Goal: Information Seeking & Learning: Check status

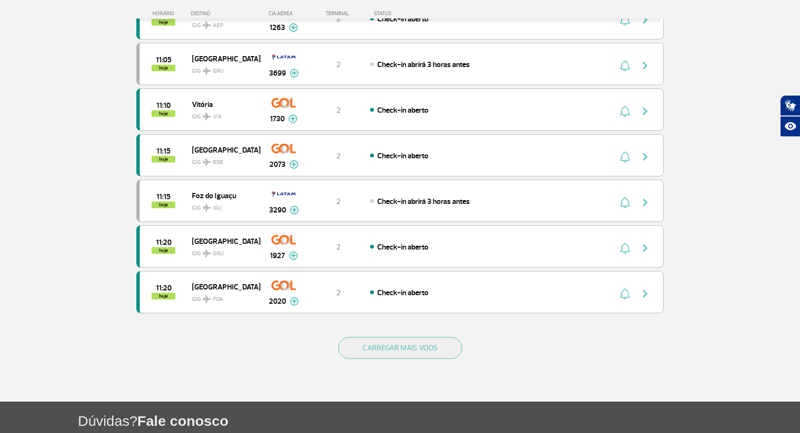
scroll to position [842, 0]
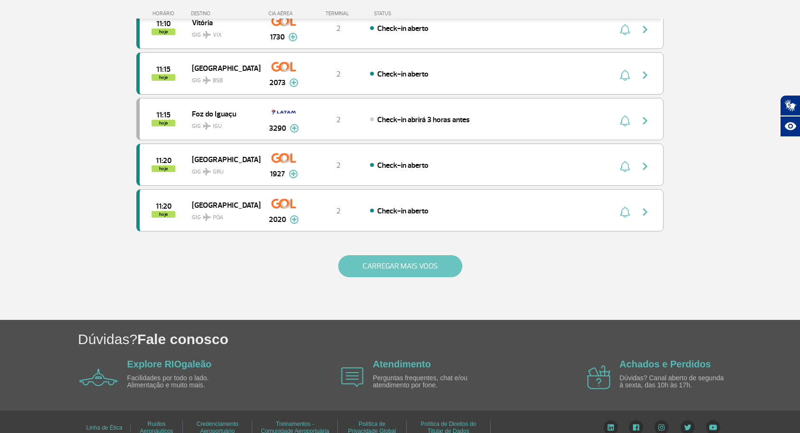
click at [366, 258] on button "CARREGAR MAIS VOOS" at bounding box center [400, 266] width 124 height 22
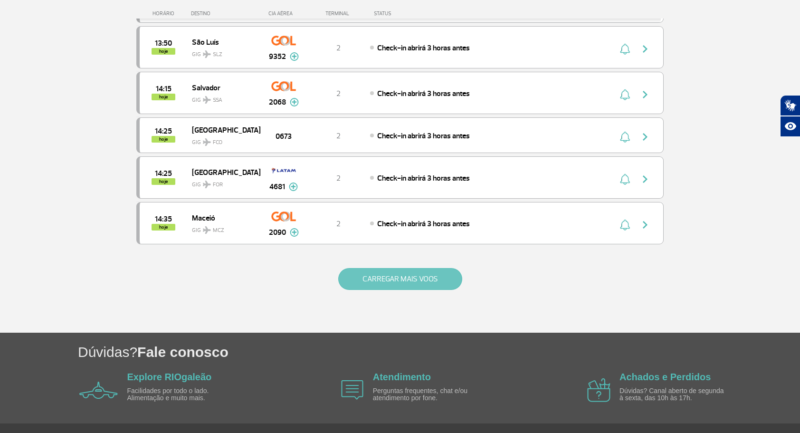
click at [398, 268] on button "CARREGAR MAIS VOOS" at bounding box center [400, 279] width 124 height 22
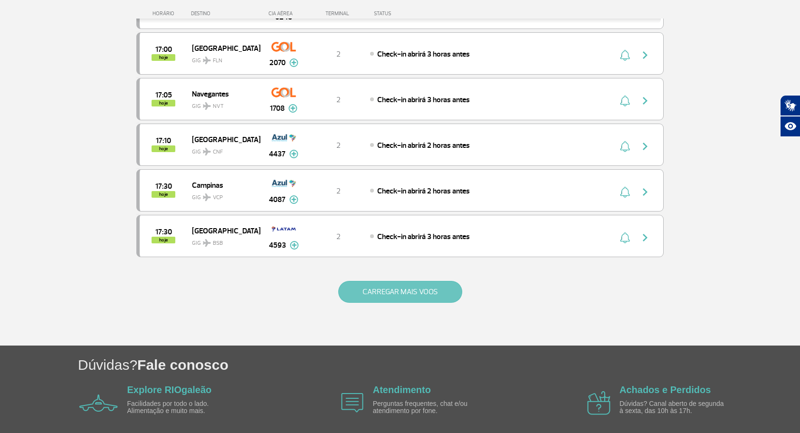
click at [400, 281] on button "CARREGAR MAIS VOOS" at bounding box center [400, 292] width 124 height 22
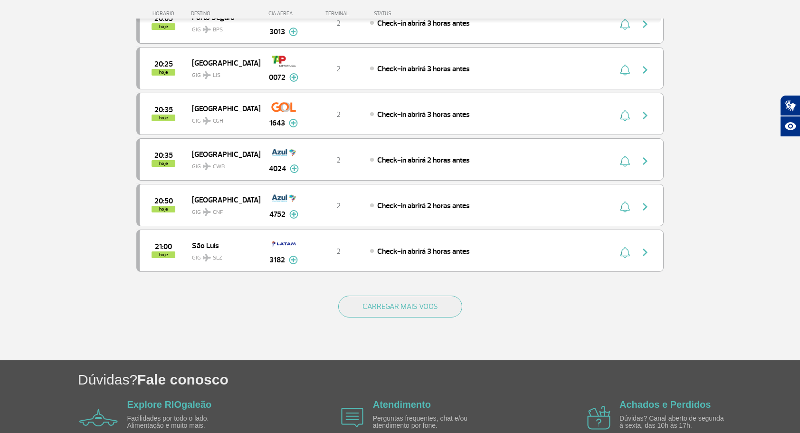
scroll to position [3533, 0]
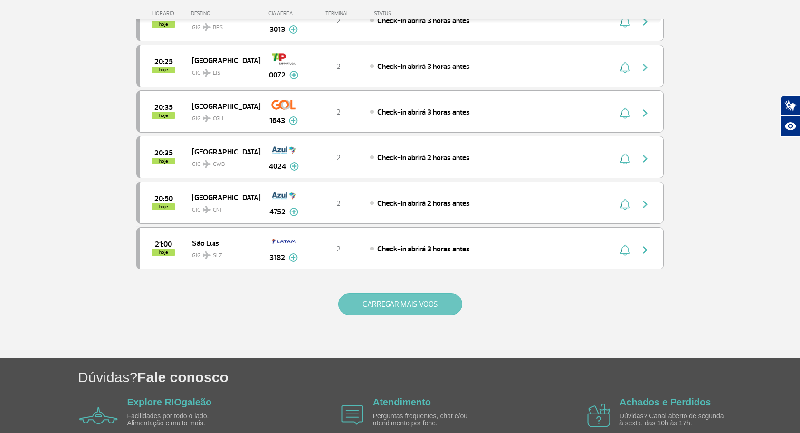
click at [402, 293] on button "CARREGAR MAIS VOOS" at bounding box center [400, 304] width 124 height 22
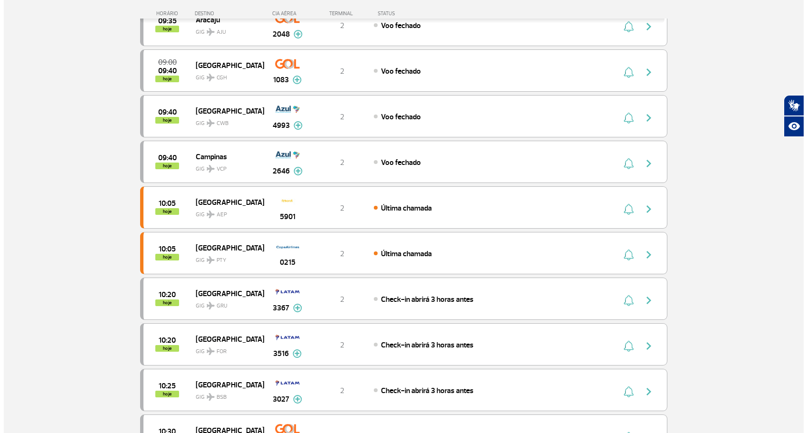
scroll to position [0, 0]
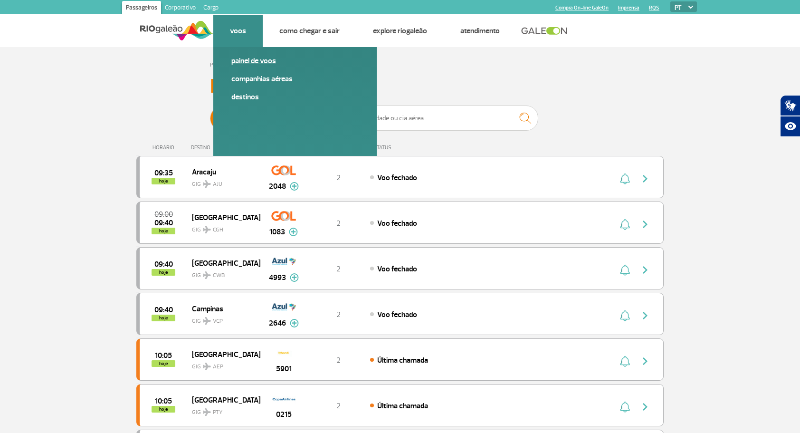
click at [249, 63] on link "Painel de voos" at bounding box center [294, 61] width 127 height 10
click at [255, 59] on link "Painel de voos" at bounding box center [294, 61] width 127 height 10
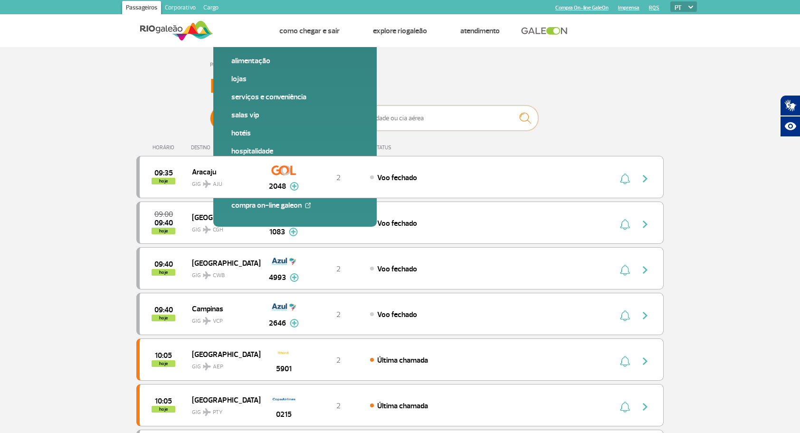
click at [401, 117] on input "text" at bounding box center [443, 117] width 190 height 25
type input "Air China"
